Goal: Contribute content: Contribute content

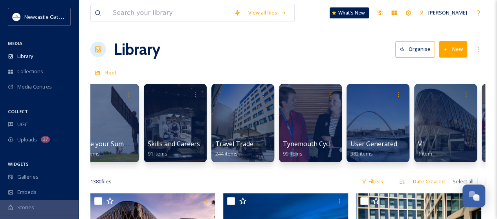
scroll to position [0, 1969]
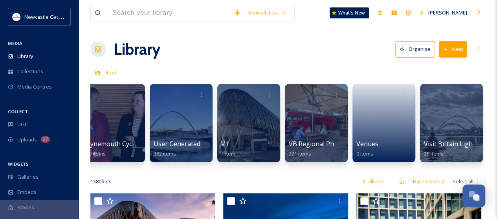
click at [454, 48] on button "New" at bounding box center [453, 49] width 28 height 16
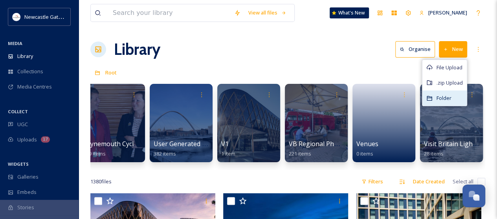
click at [442, 95] on span "Folder" at bounding box center [443, 98] width 15 height 7
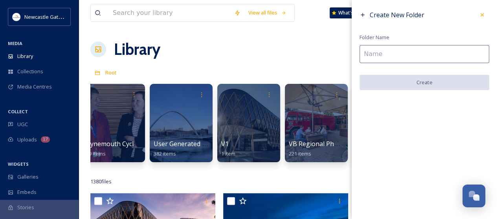
click at [374, 52] on input at bounding box center [424, 54] width 130 height 18
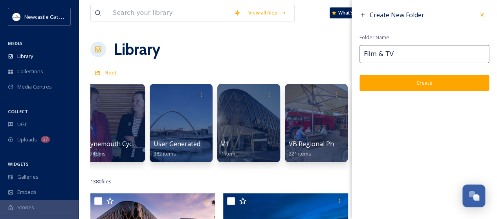
type input "Film & TV"
click at [373, 81] on button "Create" at bounding box center [424, 83] width 130 height 16
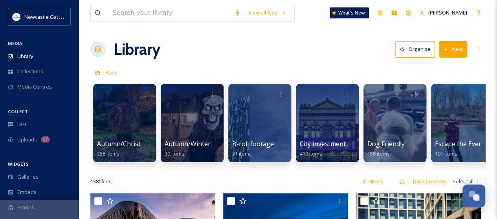
scroll to position [0, 0]
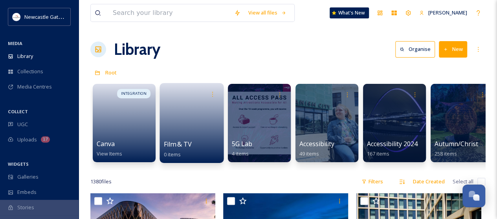
click at [201, 123] on link at bounding box center [192, 121] width 56 height 38
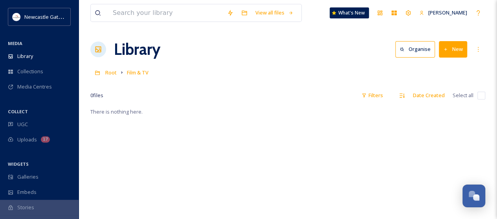
click at [456, 47] on button "New" at bounding box center [453, 49] width 28 height 16
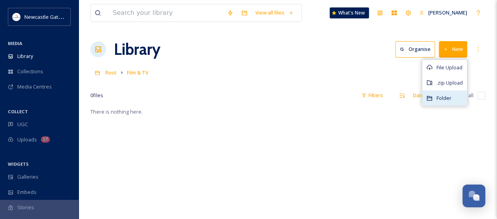
click at [444, 96] on span "Folder" at bounding box center [443, 98] width 15 height 7
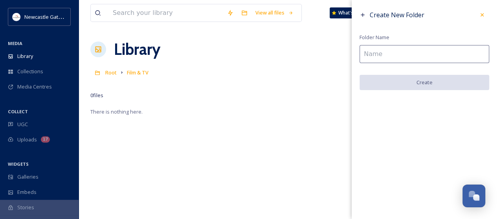
click at [382, 51] on input at bounding box center [424, 54] width 130 height 18
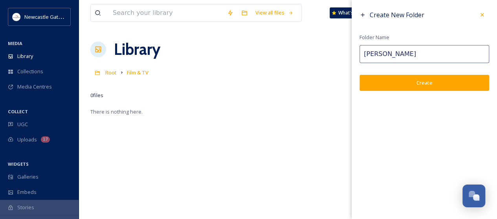
type input "[PERSON_NAME]"
click at [386, 77] on button "Create" at bounding box center [424, 83] width 130 height 16
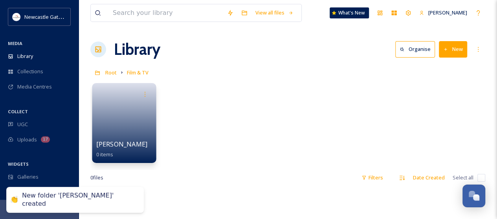
click at [122, 130] on link at bounding box center [124, 121] width 56 height 38
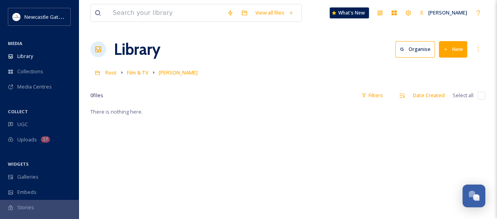
click at [456, 49] on button "New" at bounding box center [453, 49] width 28 height 16
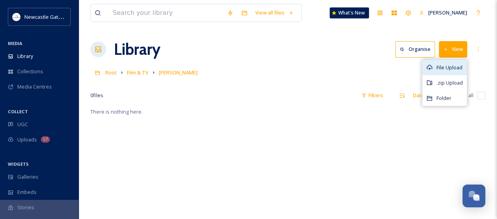
click at [454, 69] on span "File Upload" at bounding box center [449, 67] width 26 height 7
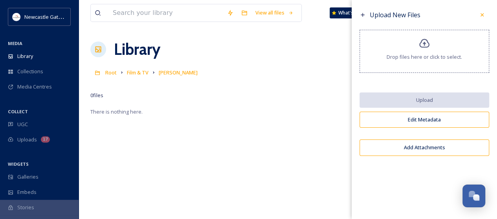
click at [433, 57] on span "Drop files here or click to select." at bounding box center [423, 56] width 75 height 7
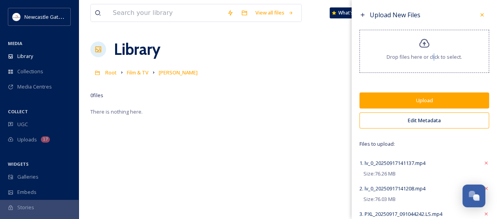
click at [443, 102] on button "Upload" at bounding box center [424, 101] width 130 height 16
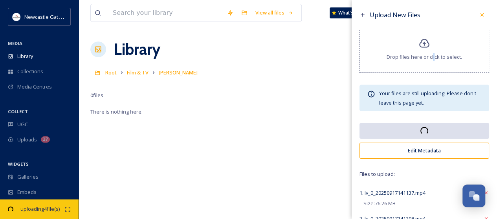
click at [429, 149] on button "Edit Metadata" at bounding box center [424, 151] width 130 height 16
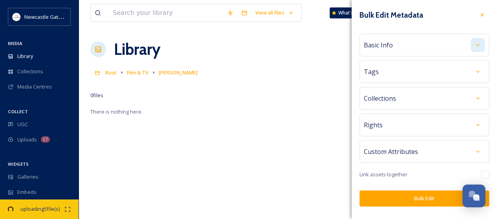
click at [479, 48] on div at bounding box center [477, 45] width 14 height 14
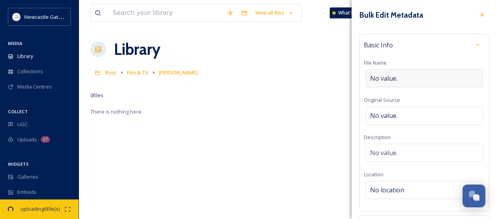
click at [406, 76] on div "No value." at bounding box center [424, 78] width 117 height 18
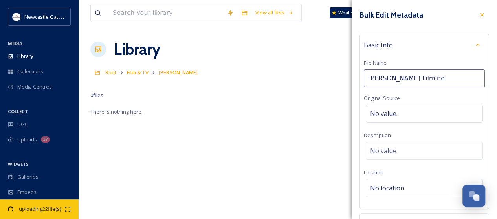
type input "[PERSON_NAME] Filming"
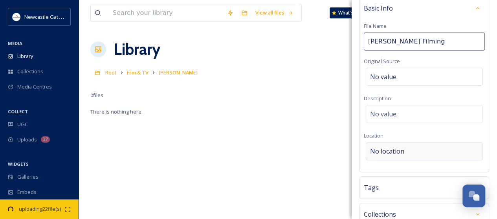
scroll to position [39, 0]
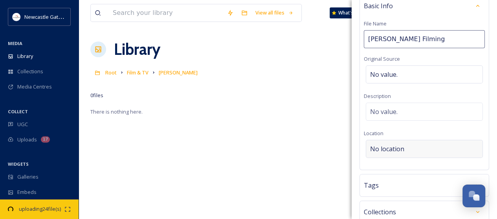
click at [392, 147] on span "No location" at bounding box center [387, 148] width 34 height 9
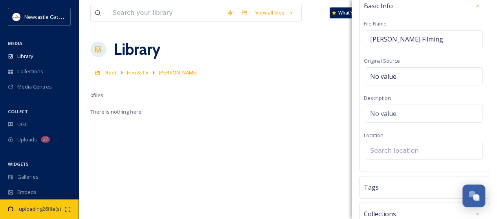
click at [392, 148] on input at bounding box center [424, 151] width 116 height 17
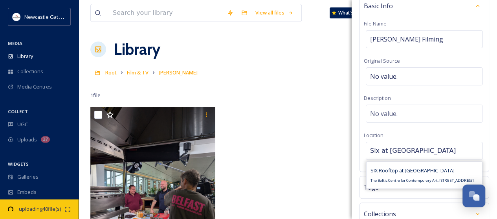
type input "Six at [GEOGRAPHIC_DATA]"
click at [391, 170] on span "SIX Rooftop at [GEOGRAPHIC_DATA]" at bounding box center [412, 170] width 84 height 7
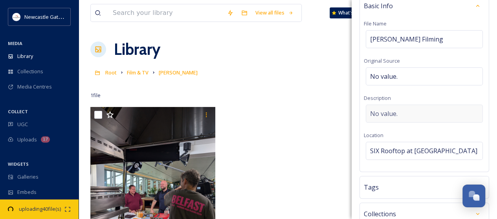
click at [416, 110] on div "No value." at bounding box center [424, 114] width 117 height 18
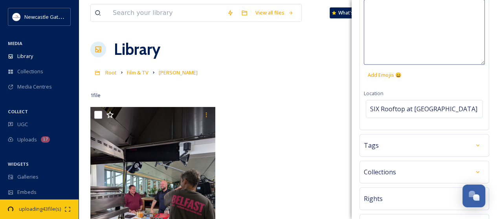
scroll to position [157, 0]
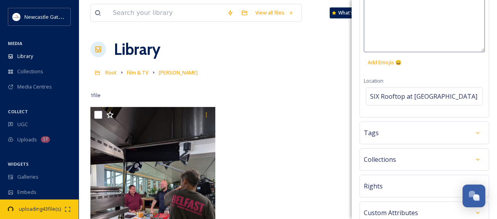
click at [442, 133] on div "Tags" at bounding box center [424, 133] width 121 height 14
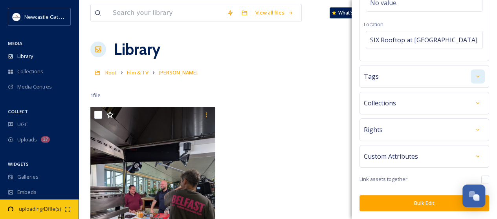
scroll to position [94, 0]
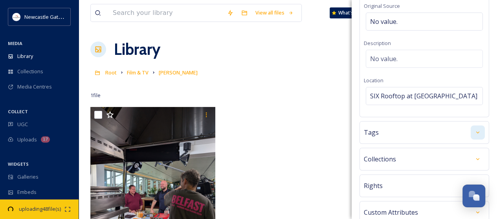
click at [474, 130] on icon at bounding box center [477, 133] width 6 height 6
click at [405, 154] on input at bounding box center [409, 156] width 79 height 9
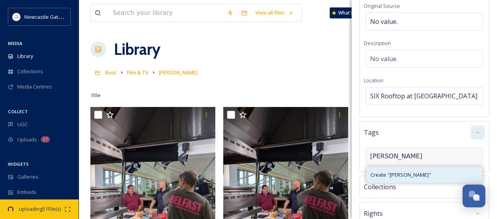
type input "[PERSON_NAME]"
click at [403, 172] on span "Create " [PERSON_NAME] "" at bounding box center [400, 175] width 60 height 7
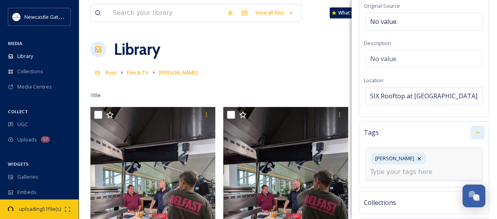
click at [403, 168] on input at bounding box center [409, 172] width 79 height 9
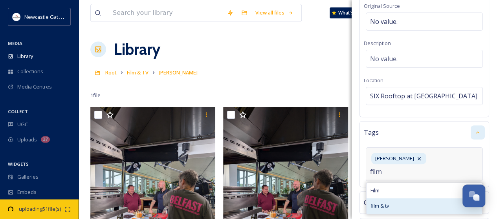
type input "film"
click at [386, 203] on span "film & tv" at bounding box center [379, 206] width 18 height 7
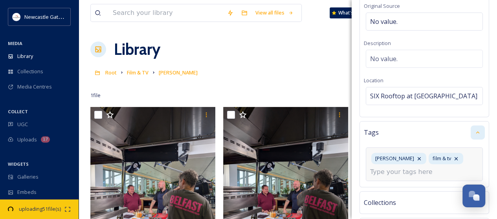
click at [411, 170] on input at bounding box center [409, 172] width 79 height 9
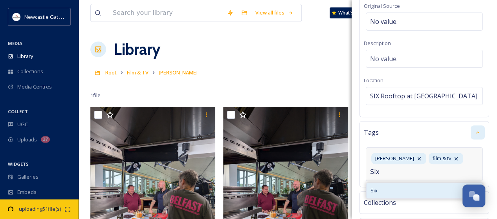
type input "Six"
click at [368, 188] on div "Six" at bounding box center [423, 190] width 115 height 15
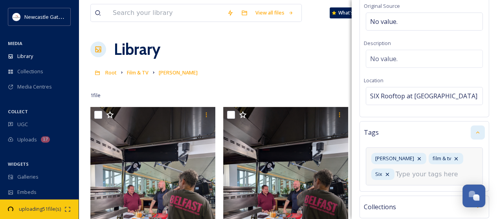
click at [401, 172] on input at bounding box center [434, 174] width 79 height 9
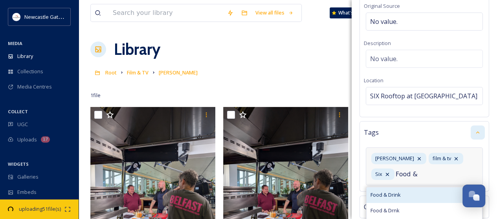
type input "Food &"
click at [391, 189] on div "Food & Drink" at bounding box center [423, 195] width 115 height 15
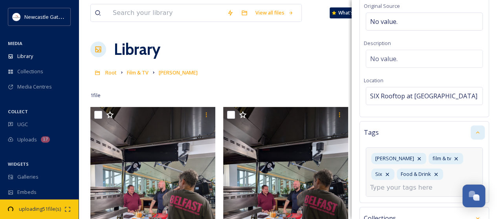
click at [395, 187] on input at bounding box center [409, 187] width 79 height 9
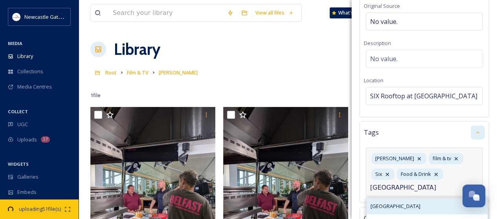
type input "[GEOGRAPHIC_DATA]"
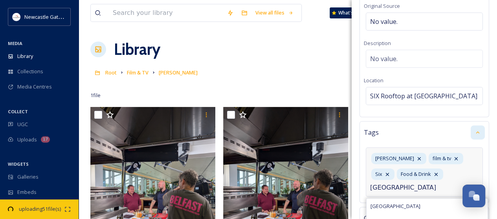
click at [382, 203] on span "[GEOGRAPHIC_DATA]" at bounding box center [395, 206] width 50 height 7
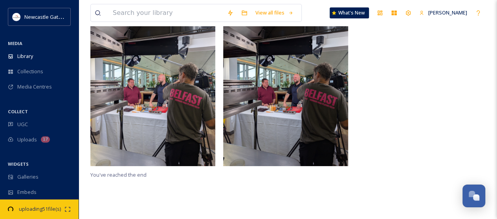
scroll to position [0, 0]
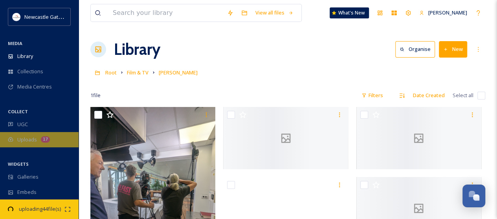
click at [32, 140] on span "Uploads" at bounding box center [27, 139] width 20 height 7
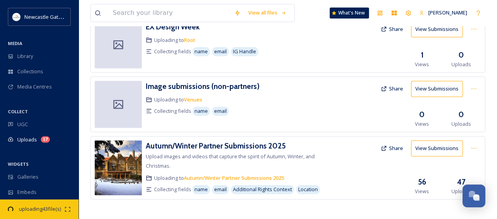
scroll to position [507, 0]
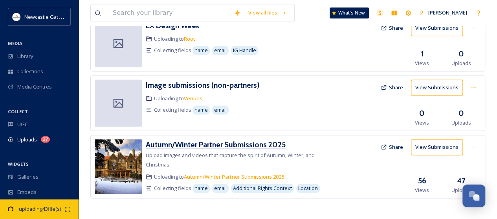
click at [240, 144] on h3 "Autumn/Winter Partner Submissions 2025" at bounding box center [216, 144] width 140 height 9
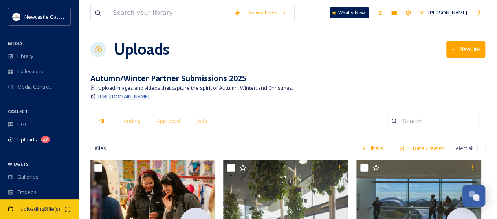
drag, startPoint x: 234, startPoint y: 95, endPoint x: 217, endPoint y: 96, distance: 16.5
click at [149, 96] on span "[URL][DOMAIN_NAME]" at bounding box center [123, 96] width 51 height 7
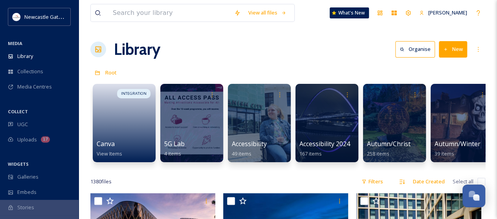
scroll to position [1627, 0]
click at [124, 15] on input at bounding box center [169, 12] width 121 height 17
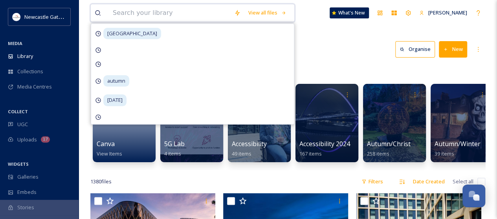
scroll to position [1673, 0]
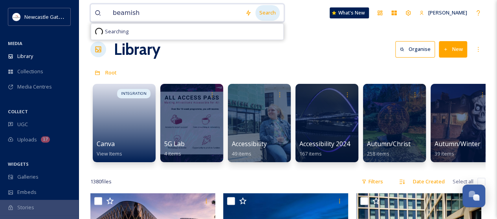
type input "beamish"
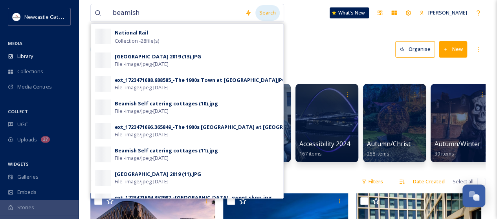
click at [268, 13] on div "Search" at bounding box center [267, 12] width 24 height 15
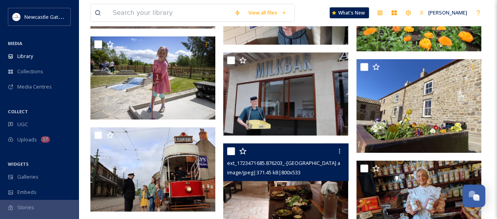
scroll to position [4083, 0]
